Goal: Go to known website: Access a specific website the user already knows

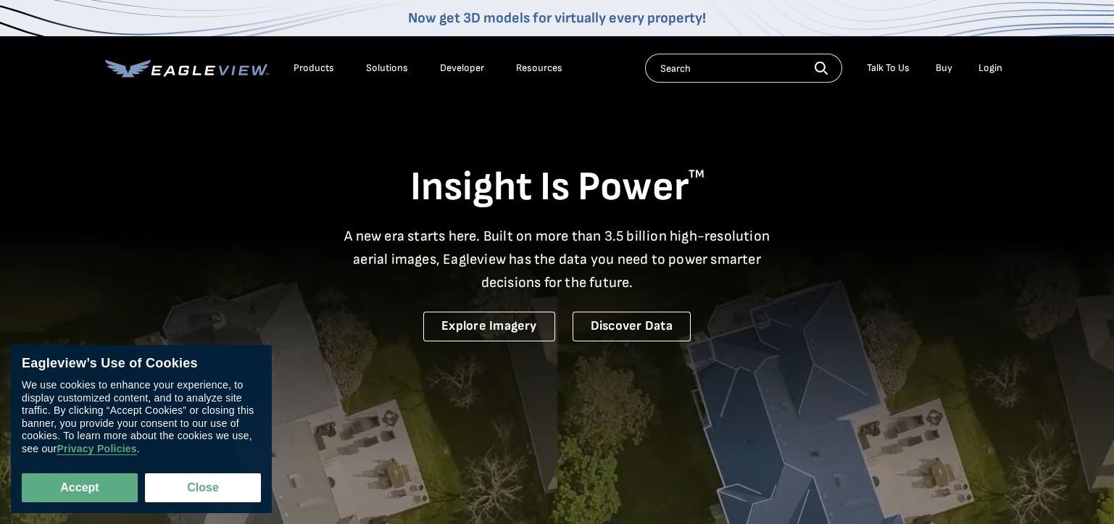
click at [983, 70] on div "Login" at bounding box center [990, 68] width 24 height 13
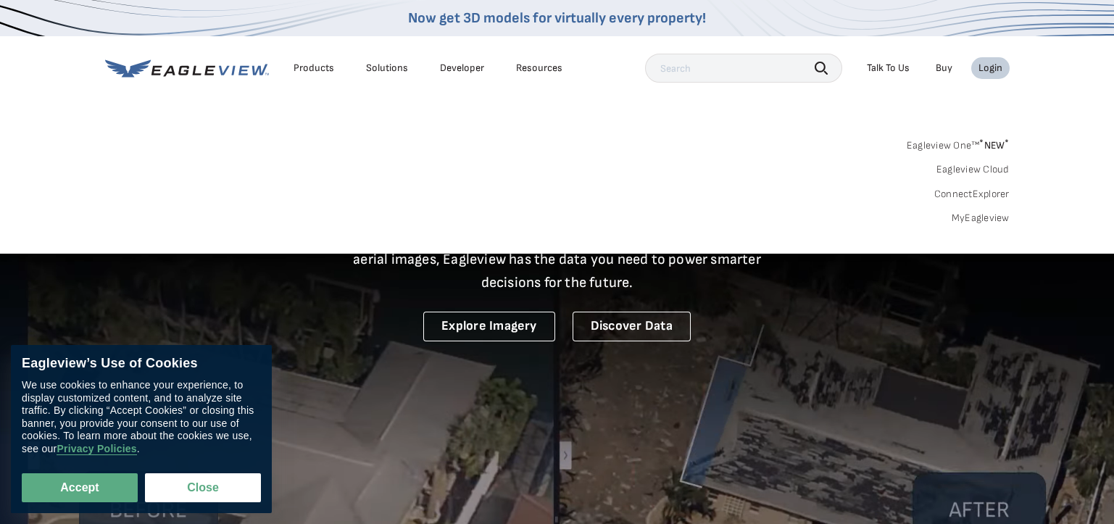
click at [971, 214] on link "MyEagleview" at bounding box center [981, 218] width 58 height 13
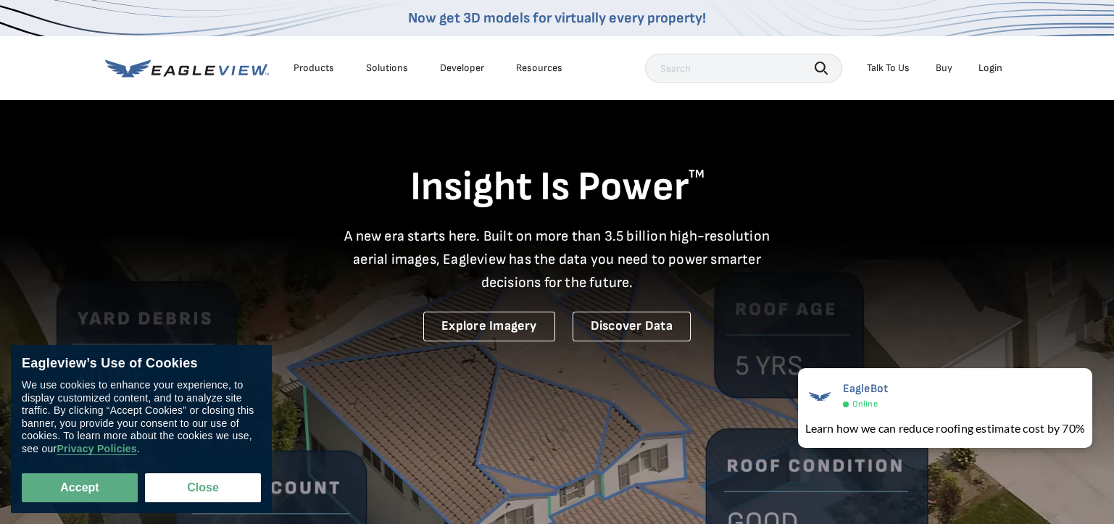
click at [987, 69] on div "Login" at bounding box center [990, 68] width 24 height 13
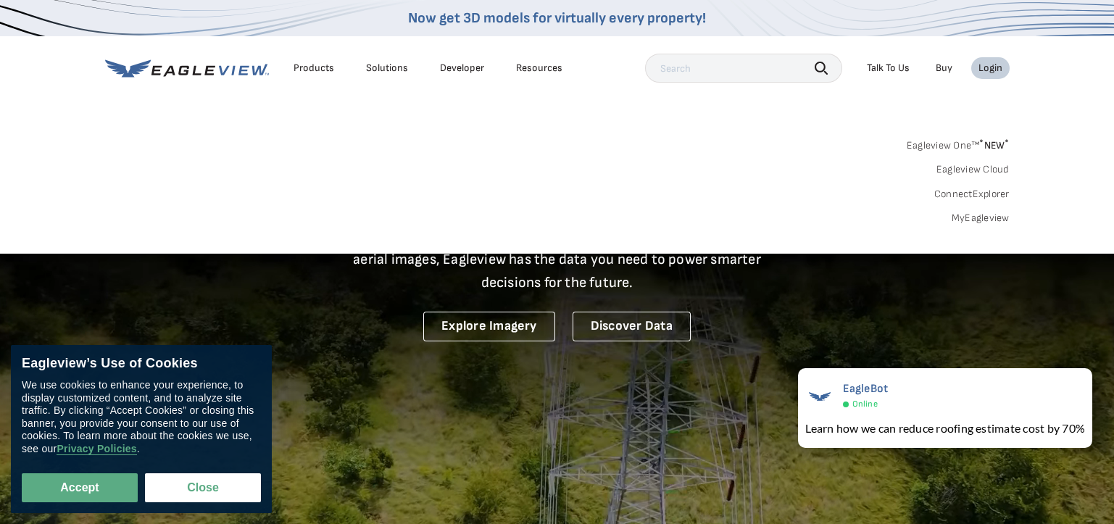
click at [971, 145] on link "Eagleview One™ * NEW *" at bounding box center [958, 143] width 103 height 17
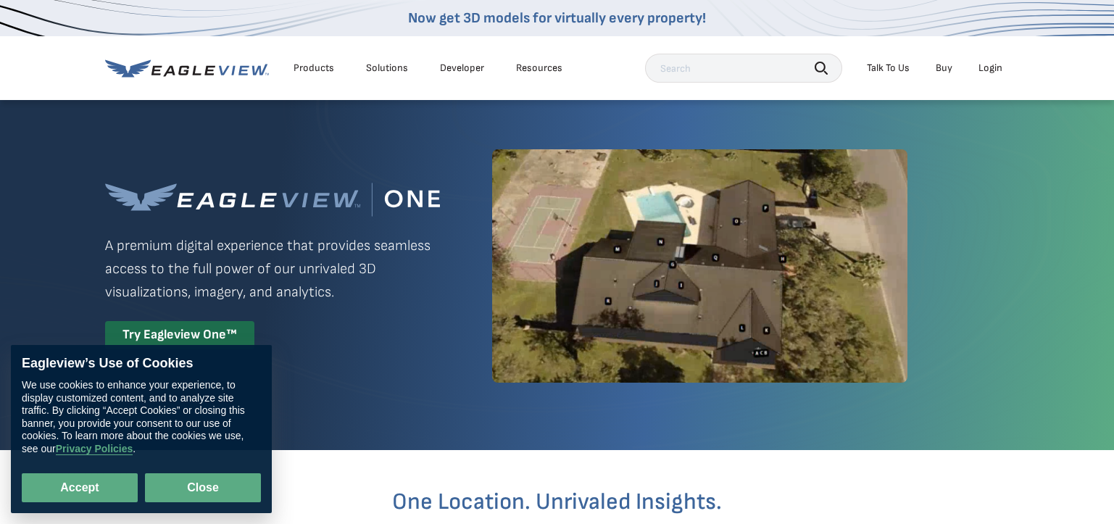
click at [175, 490] on button "Close" at bounding box center [203, 487] width 116 height 29
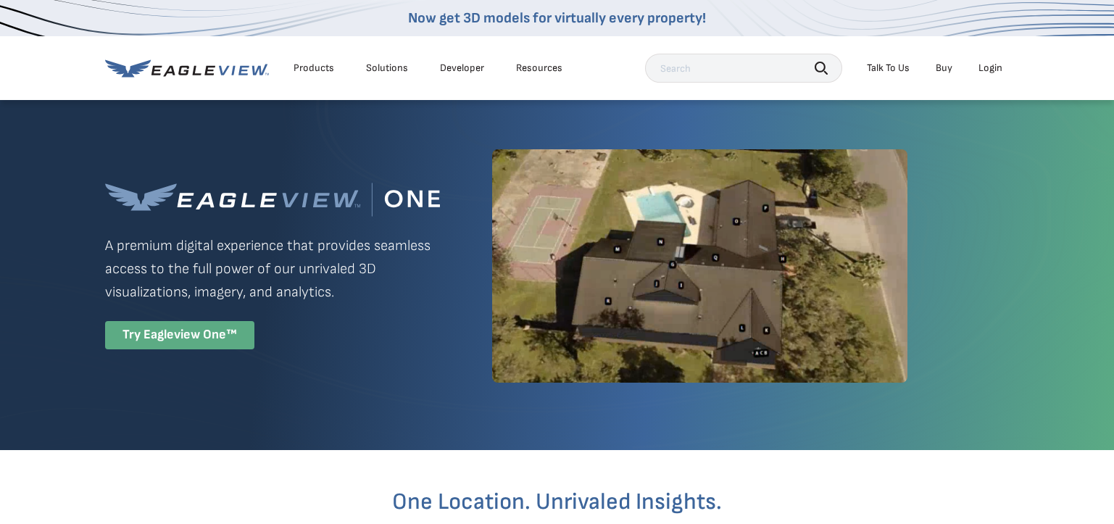
click at [186, 338] on div "Try Eagleview One™" at bounding box center [179, 335] width 149 height 28
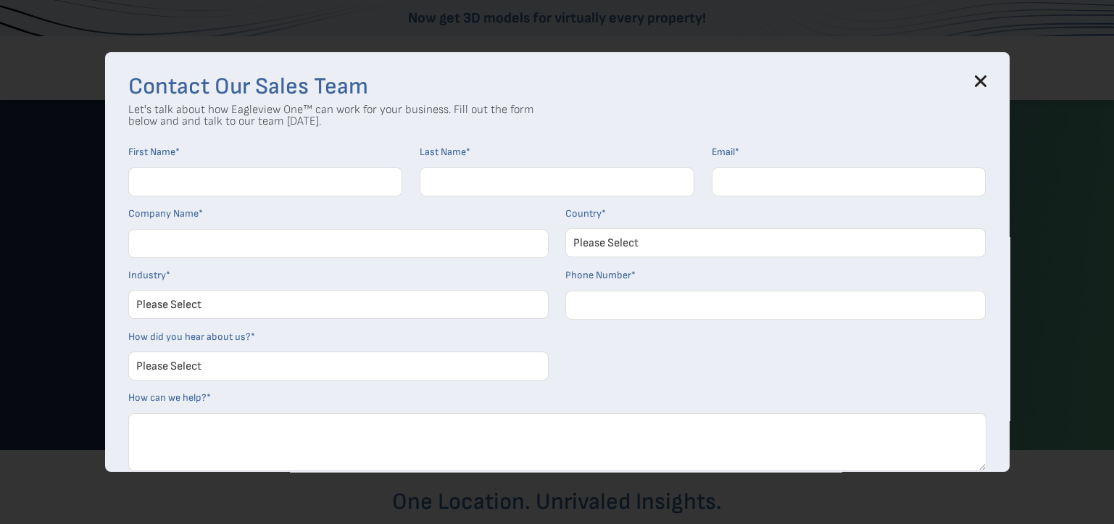
click at [986, 81] on icon at bounding box center [981, 81] width 12 height 12
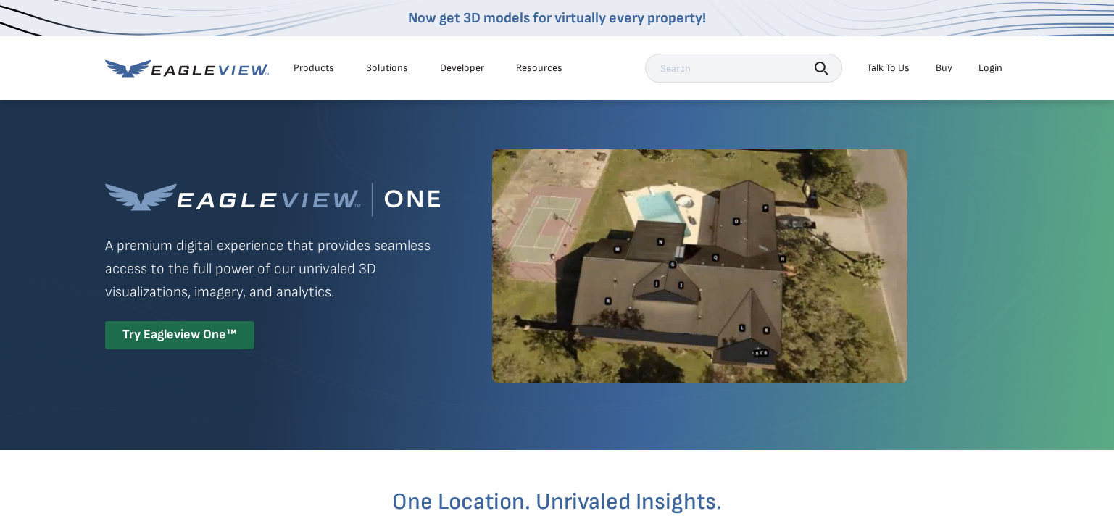
click at [995, 67] on div "Login" at bounding box center [990, 68] width 24 height 13
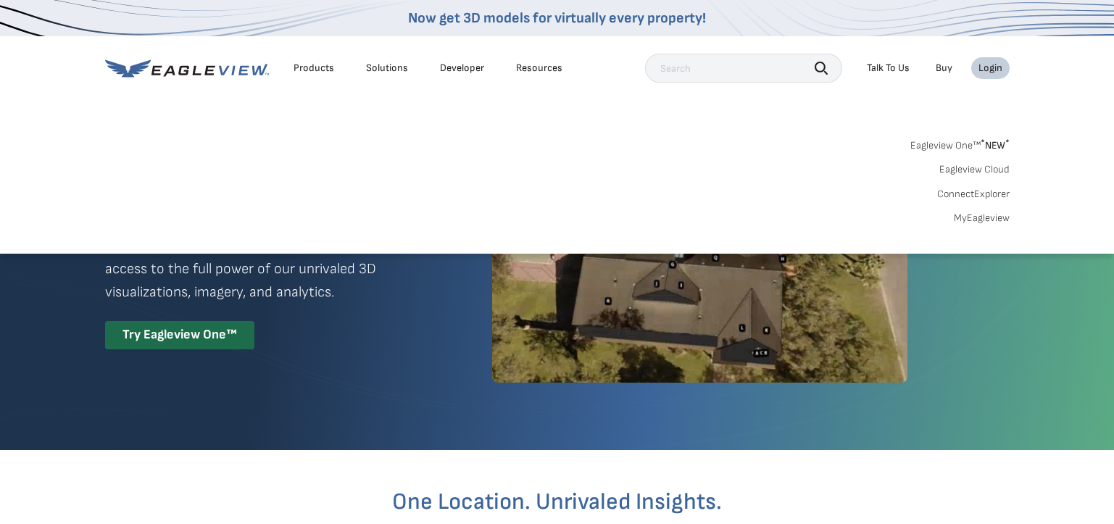
click at [993, 221] on link "MyEagleview" at bounding box center [982, 218] width 56 height 13
